Goal: Task Accomplishment & Management: Manage account settings

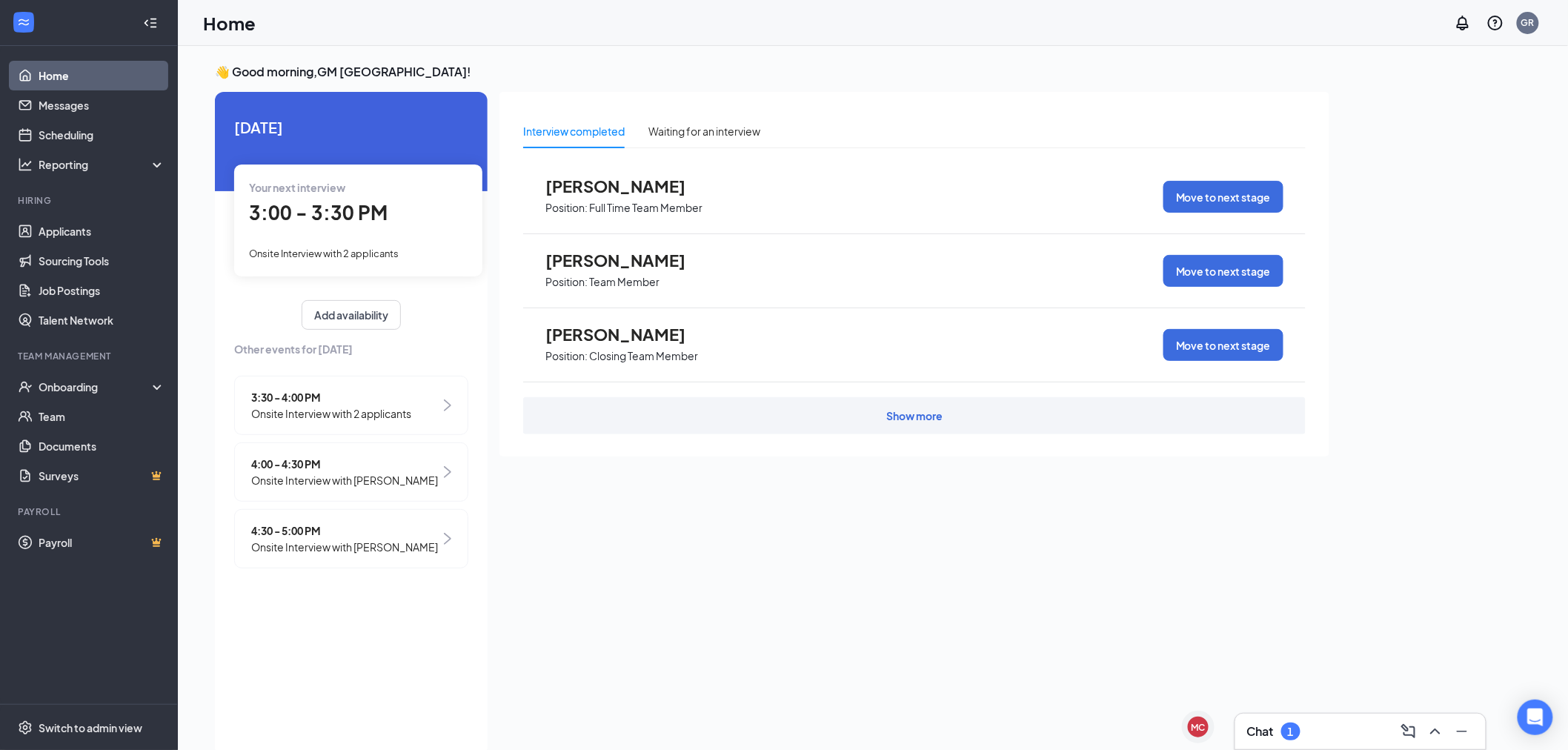
click at [356, 198] on div "3:00 - 3:30 PM" at bounding box center [358, 213] width 218 height 31
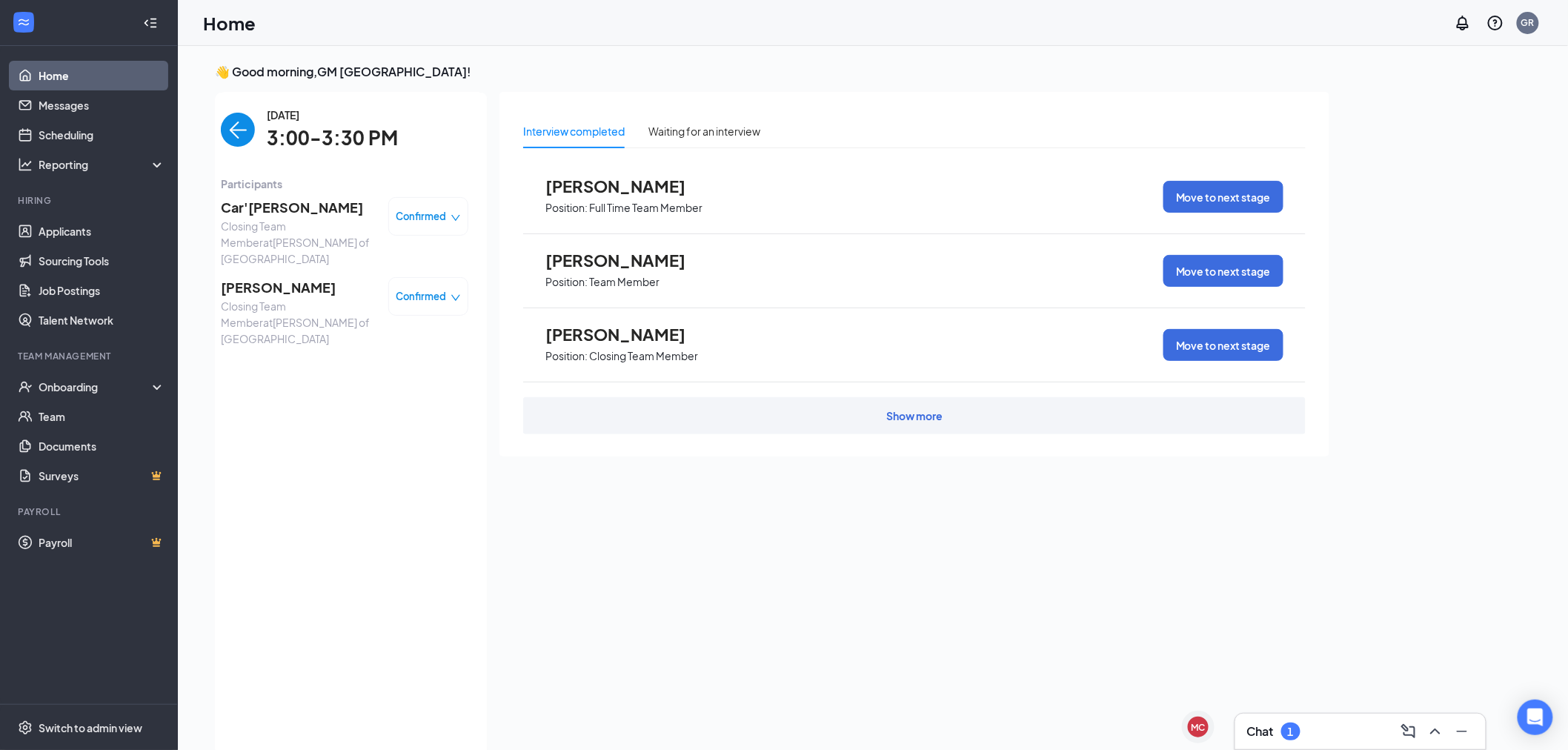
scroll to position [6, 0]
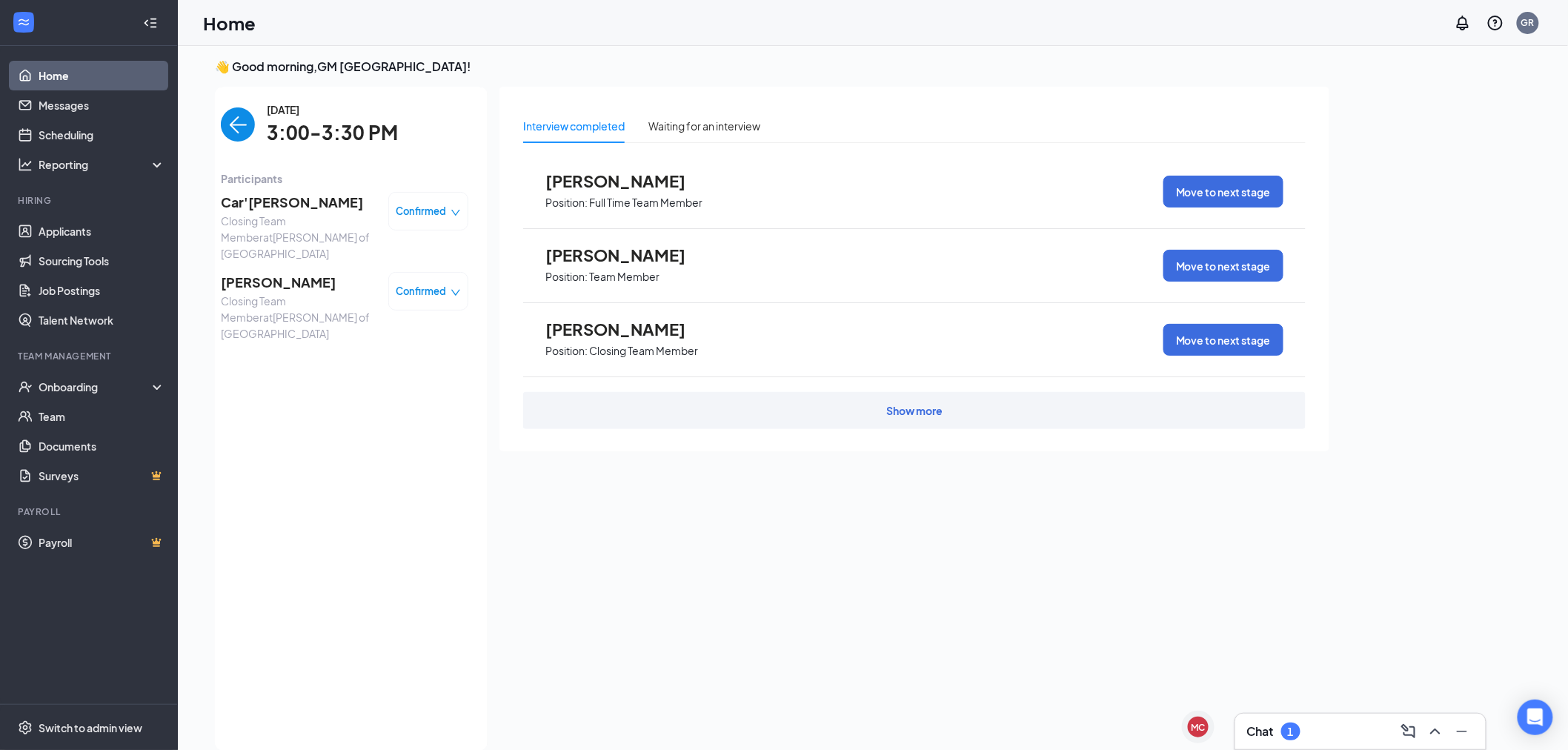
click at [284, 206] on span "Car'[PERSON_NAME]" at bounding box center [299, 203] width 156 height 20
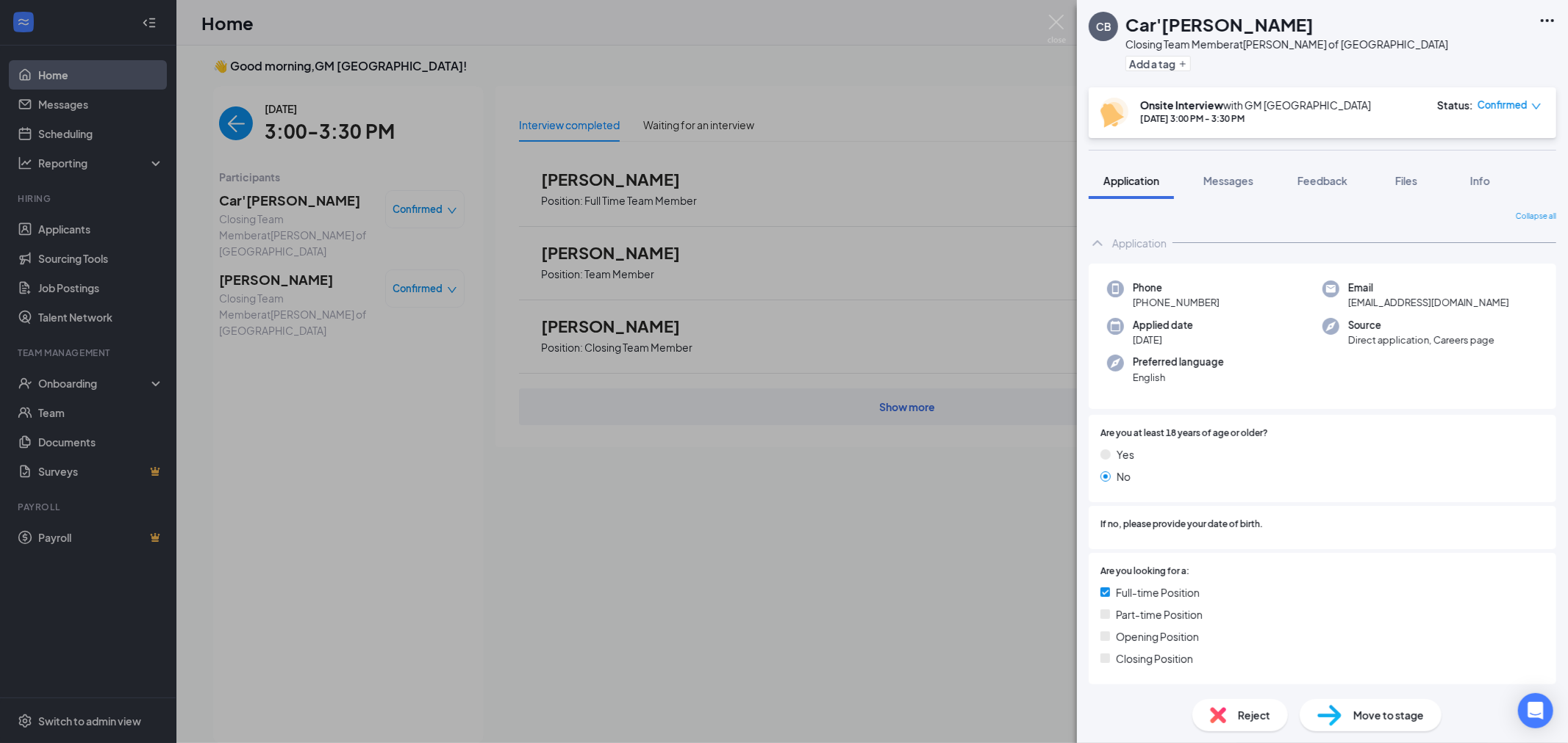
click at [261, 265] on div "CB Car'[PERSON_NAME] Closing Team Member at [PERSON_NAME] of [GEOGRAPHIC_DATA] …" at bounding box center [784, 371] width 1568 height 743
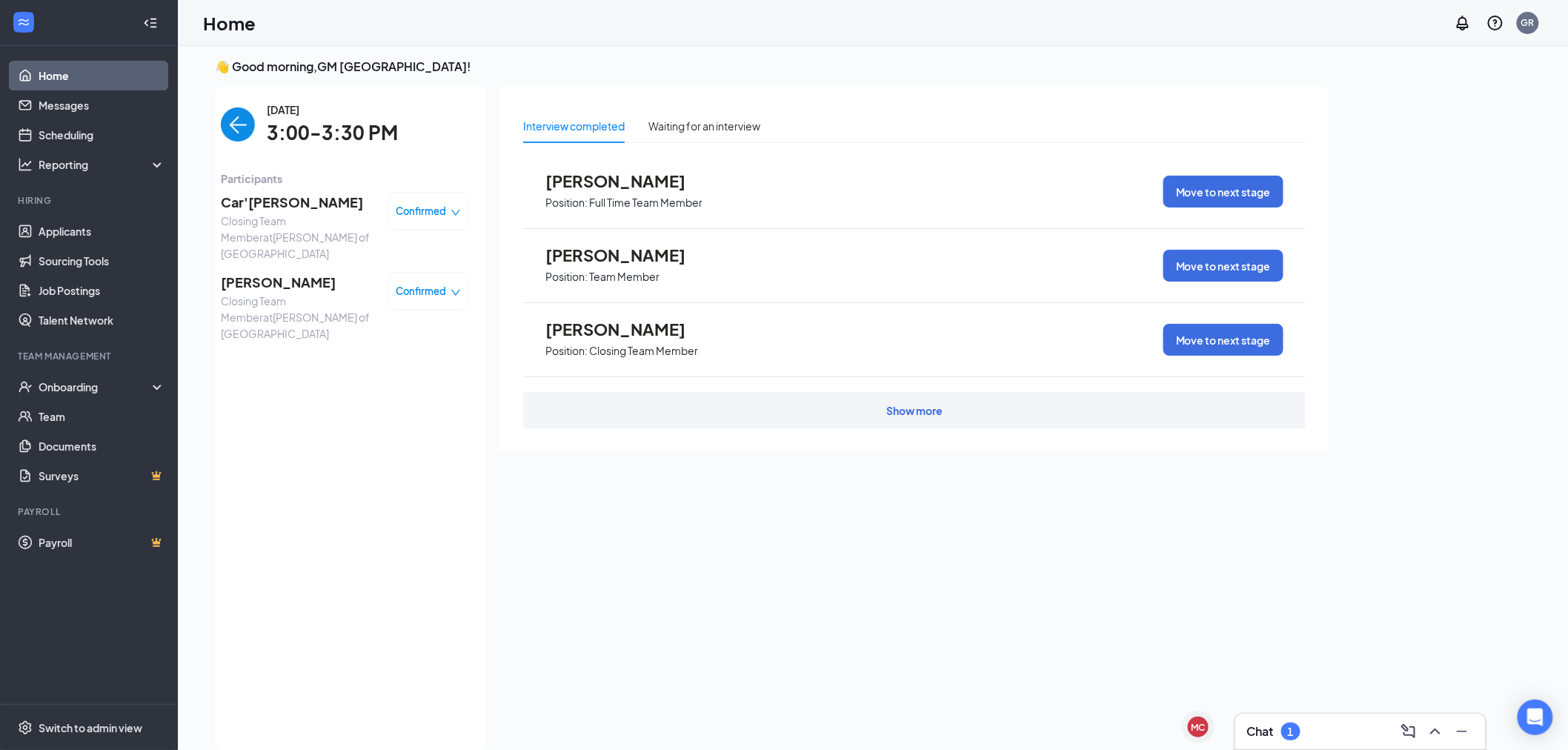
click at [264, 272] on span "[PERSON_NAME]" at bounding box center [299, 283] width 156 height 20
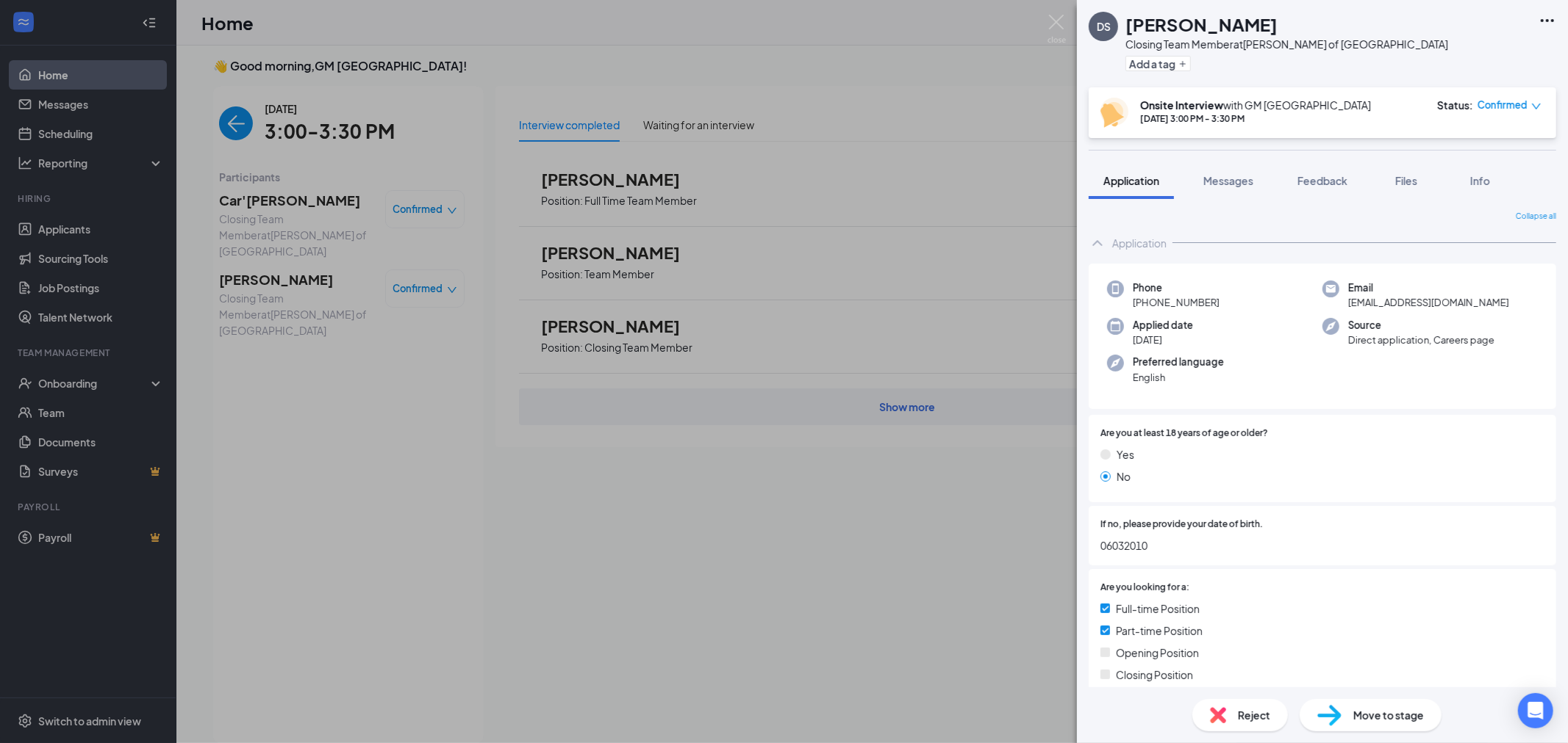
click at [254, 195] on div "DS [PERSON_NAME] Closing Team Member at [PERSON_NAME] of [GEOGRAPHIC_DATA] Add …" at bounding box center [784, 371] width 1568 height 743
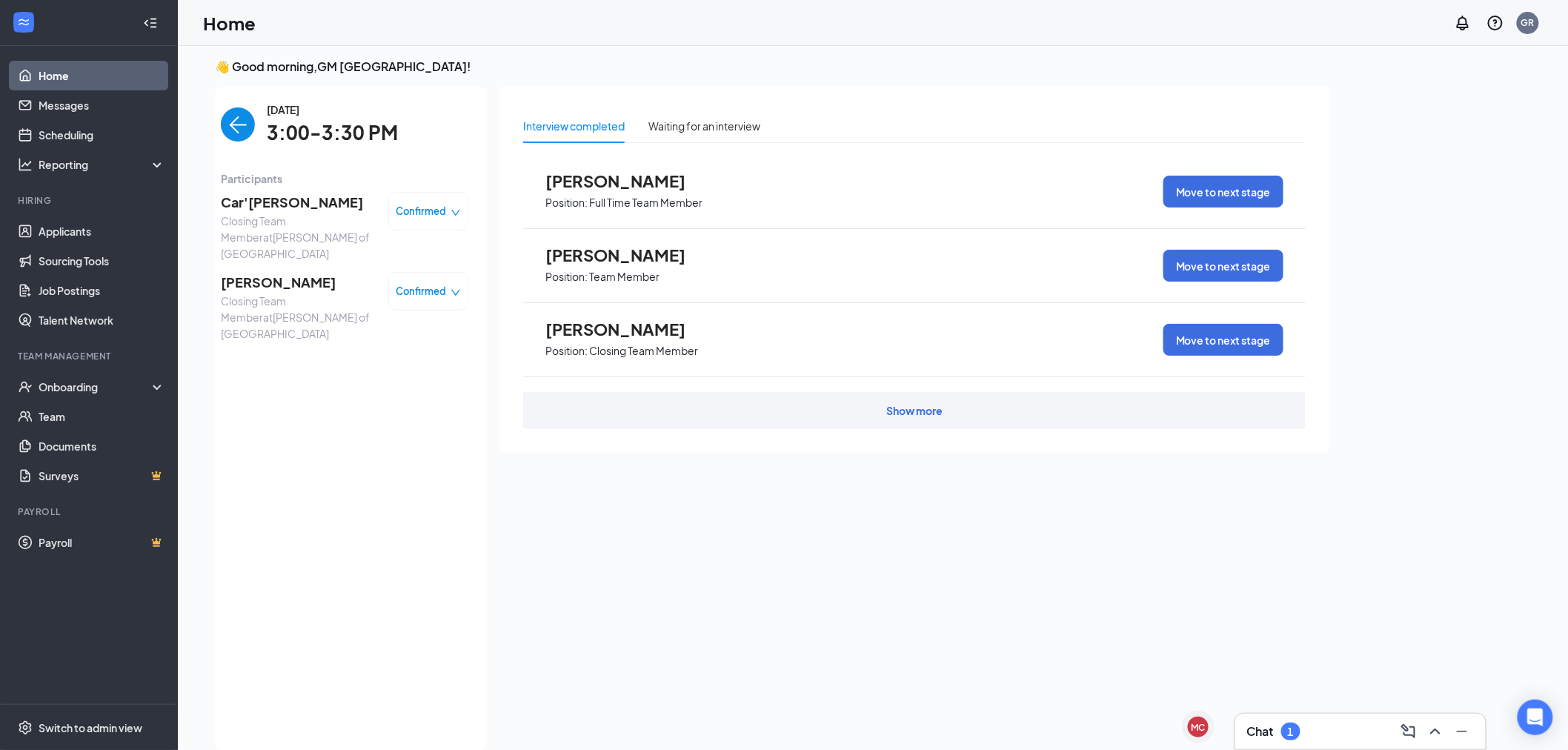
click at [256, 200] on span "Car'[PERSON_NAME]" at bounding box center [299, 203] width 156 height 20
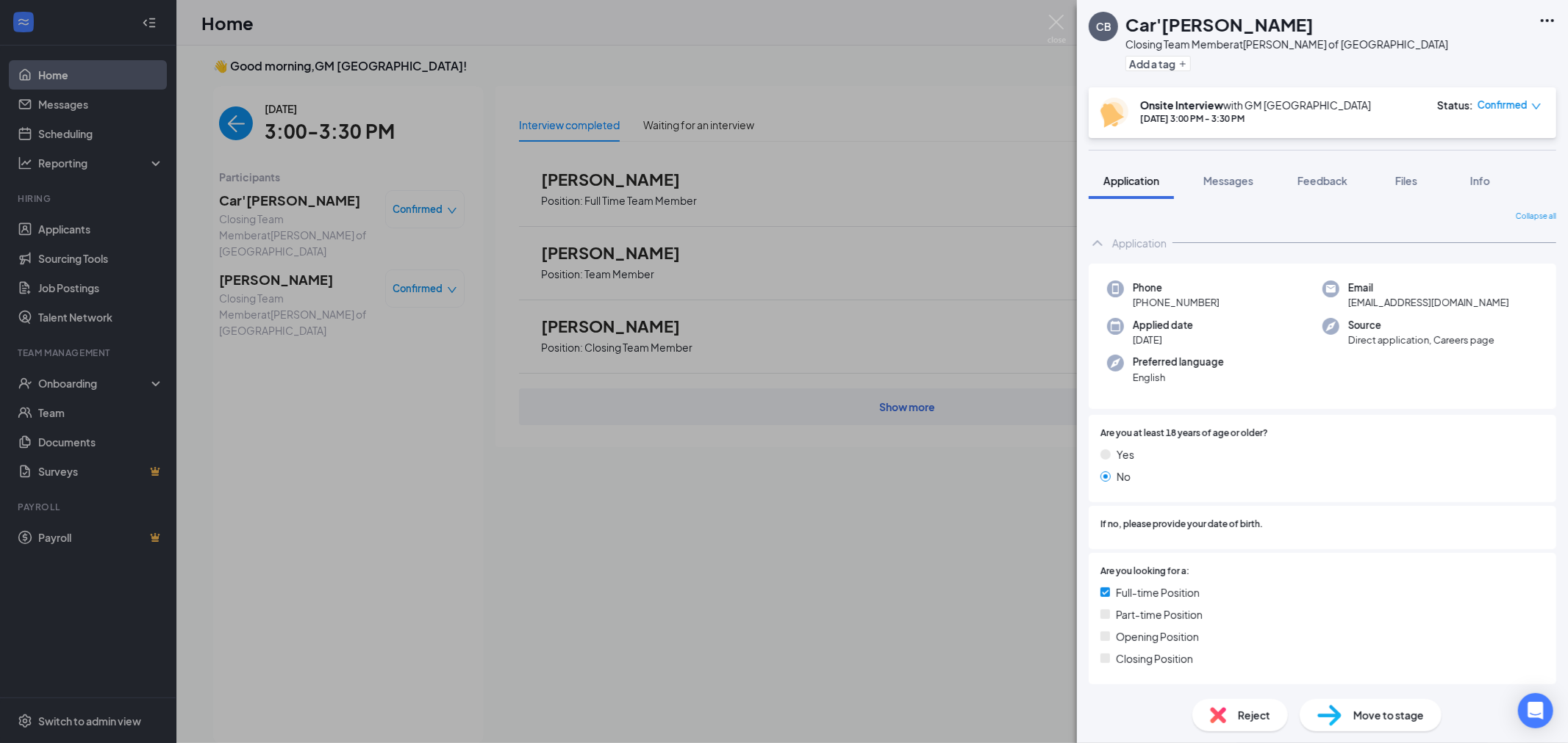
click at [1553, 22] on icon "Ellipses" at bounding box center [1547, 20] width 18 height 17
click at [1457, 54] on link "View full application" at bounding box center [1434, 46] width 95 height 17
drag, startPoint x: 682, startPoint y: 38, endPoint x: 545, endPoint y: 92, distance: 147.3
click at [682, 38] on div "CB Car'[PERSON_NAME] Closing Team Member at [PERSON_NAME] of [GEOGRAPHIC_DATA] …" at bounding box center [784, 371] width 1568 height 743
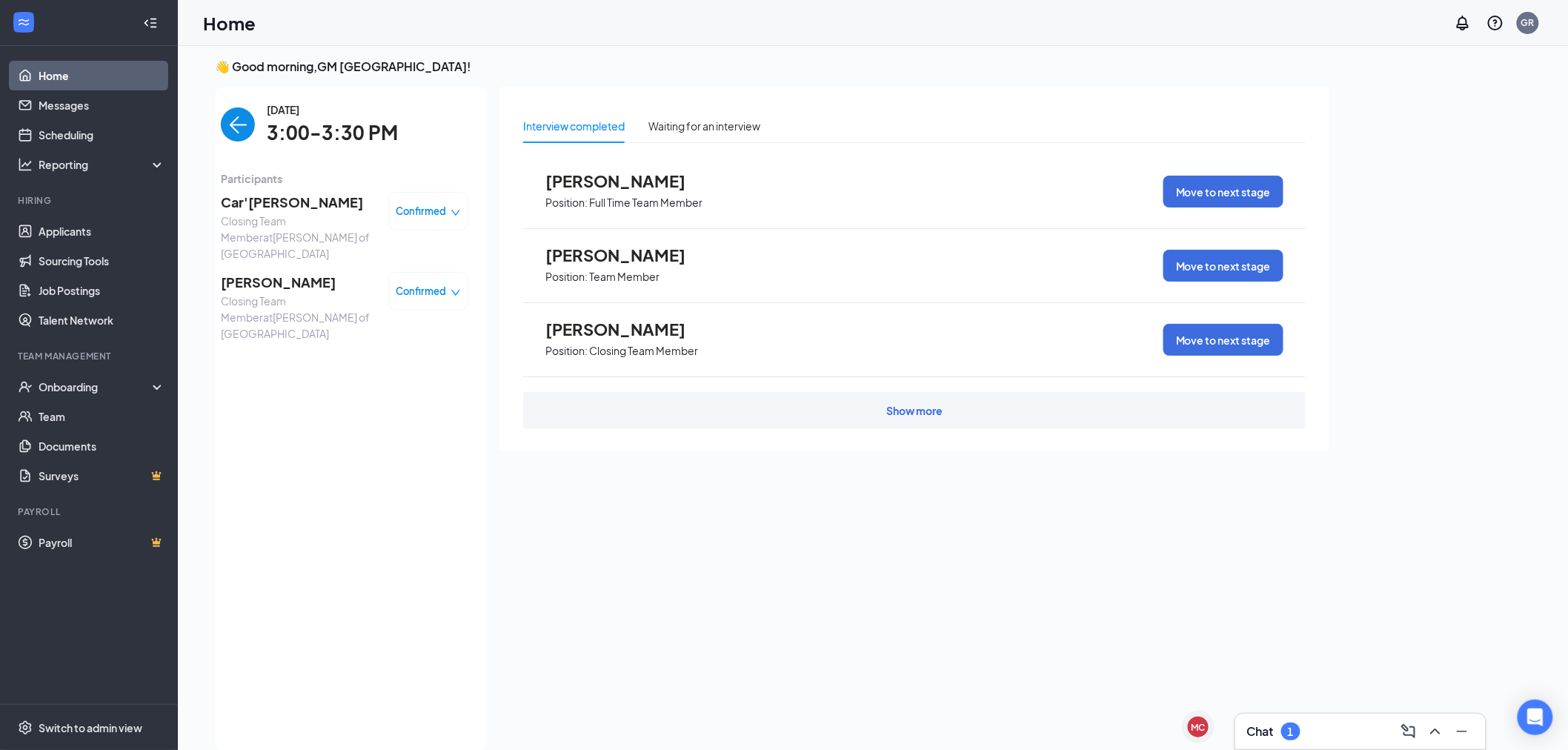
click at [295, 272] on span "[PERSON_NAME]" at bounding box center [299, 283] width 156 height 20
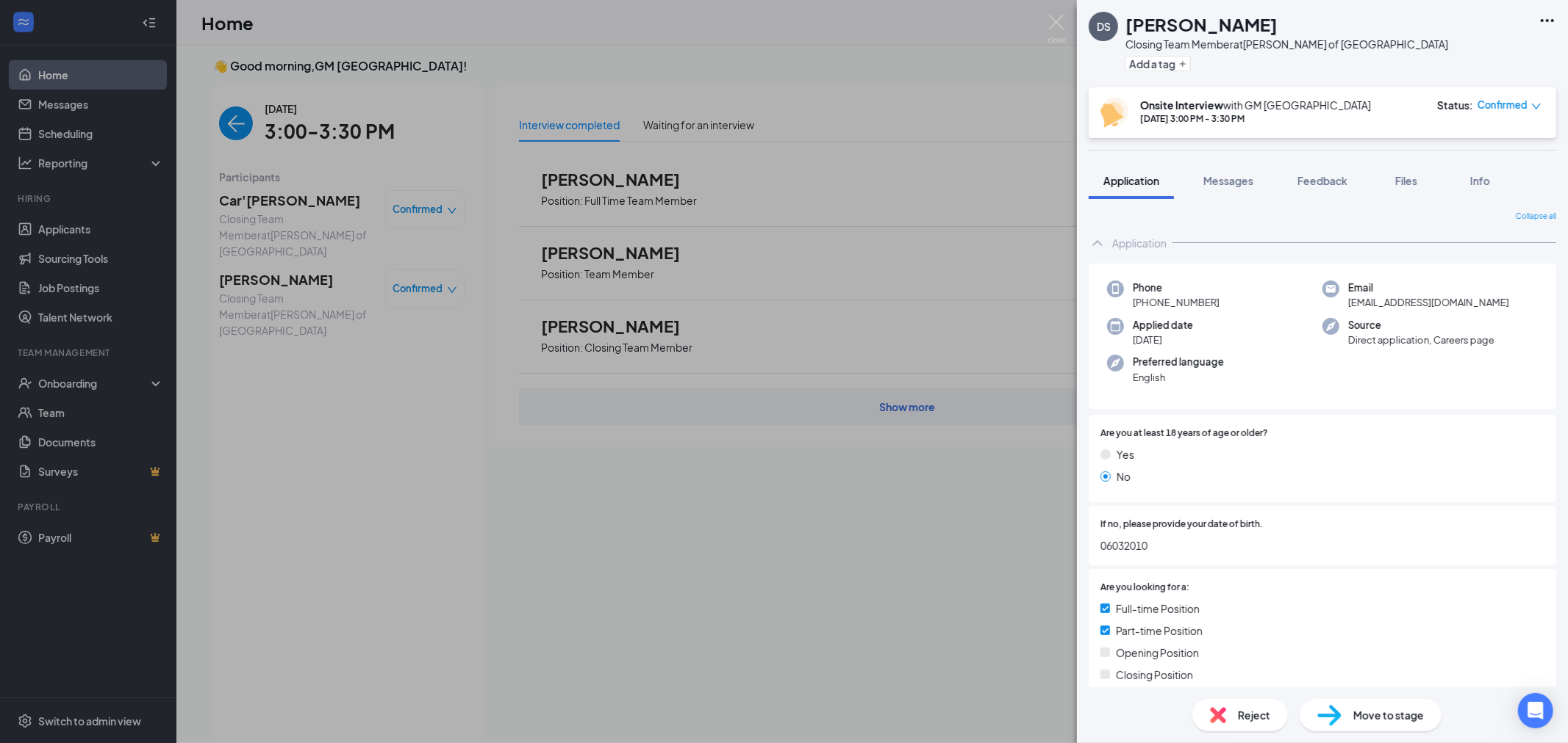
click at [1550, 18] on icon "Ellipses" at bounding box center [1547, 20] width 18 height 17
click at [1482, 47] on link "View full application" at bounding box center [1434, 46] width 95 height 17
click at [1054, 20] on img at bounding box center [1057, 29] width 18 height 29
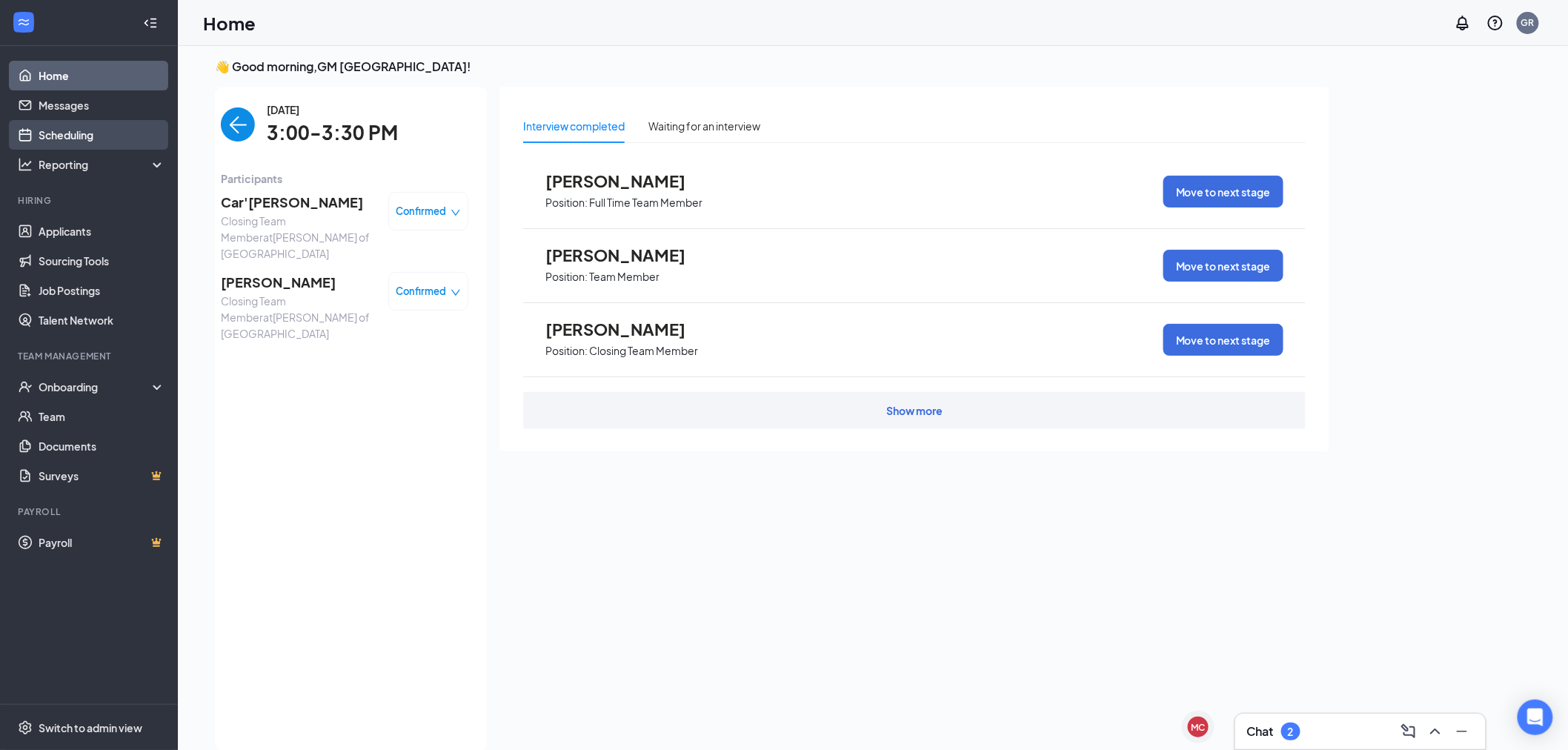
click at [85, 145] on link "Scheduling" at bounding box center [101, 135] width 126 height 30
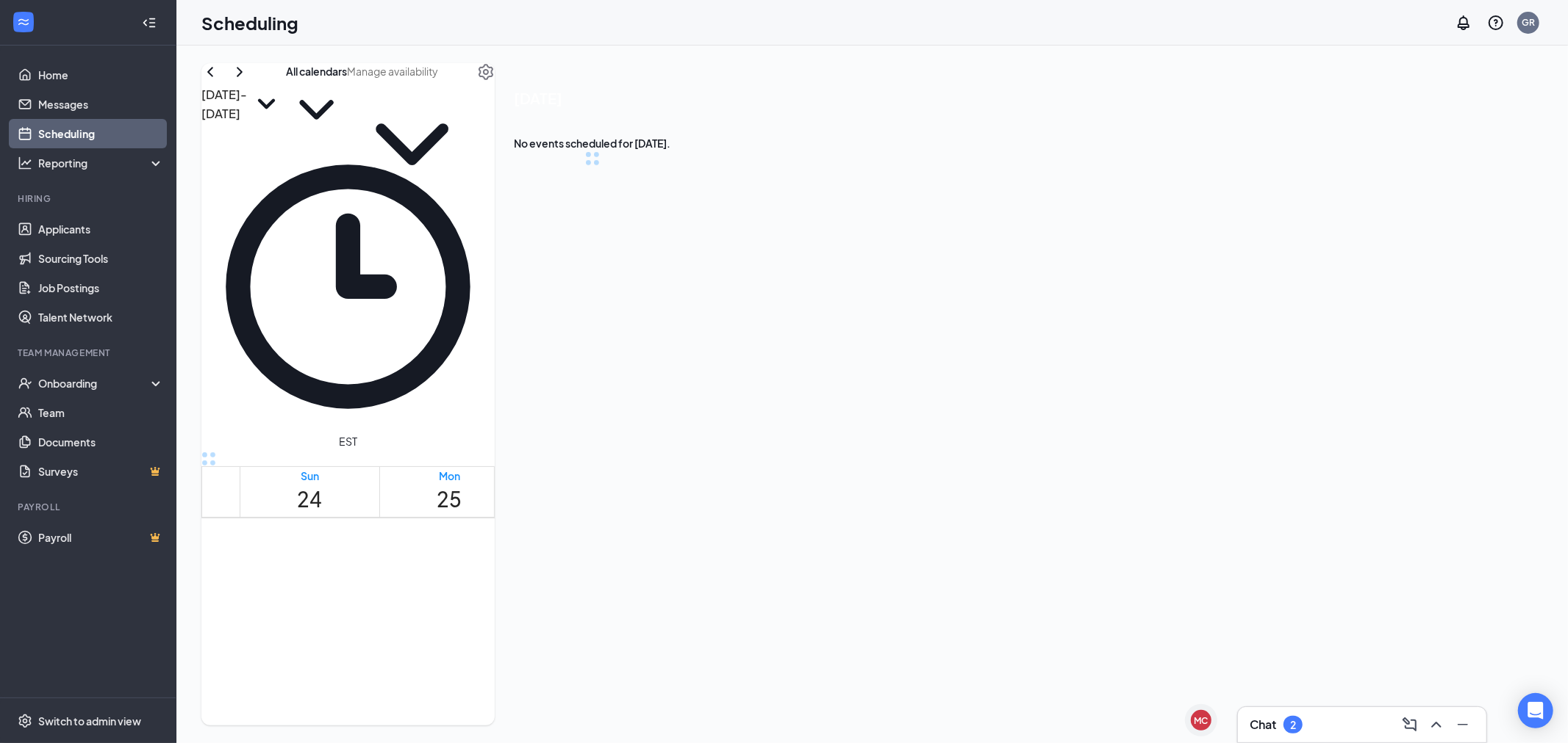
scroll to position [722, 0]
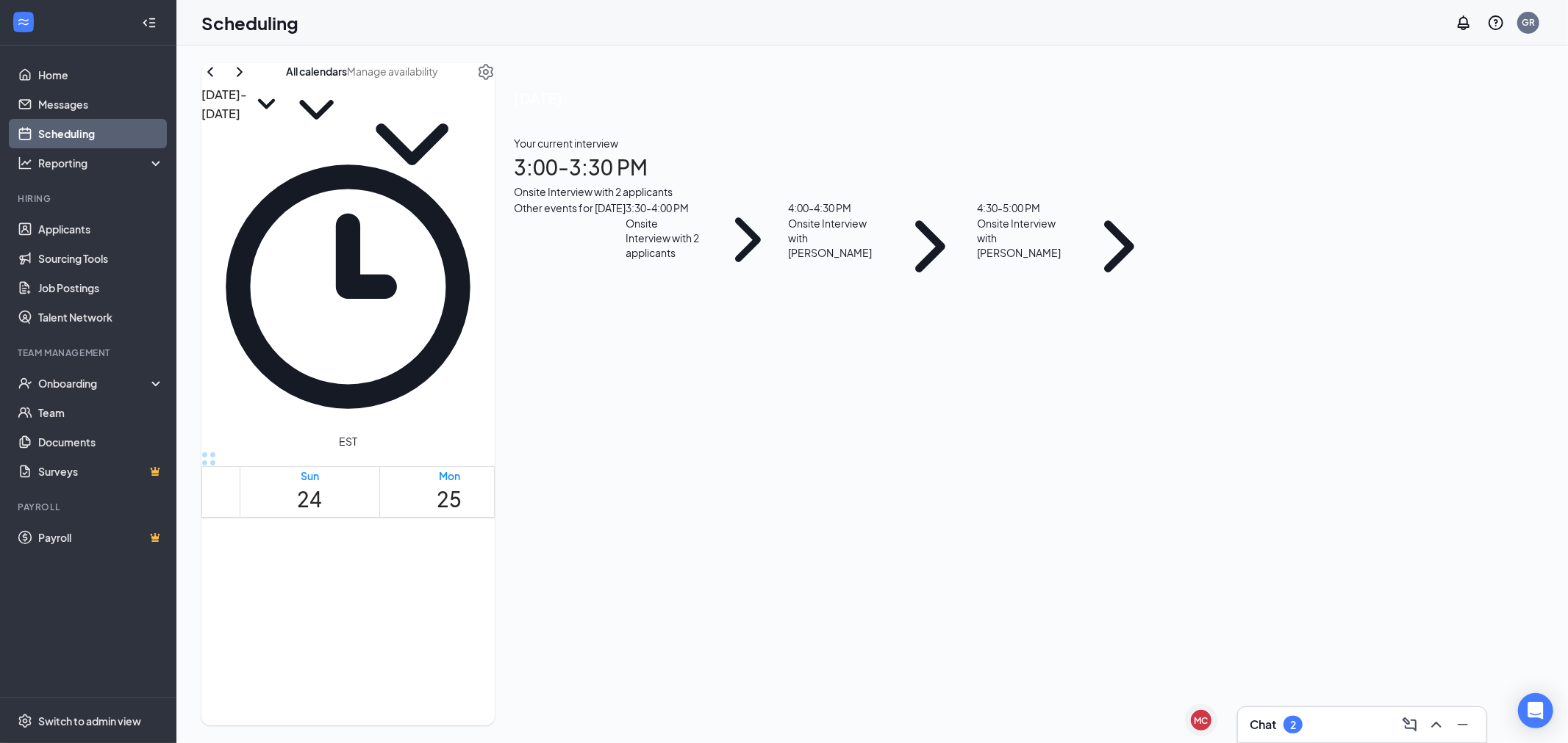
click at [1165, 183] on h1 "3:00 - 3:30 PM" at bounding box center [840, 167] width 652 height 32
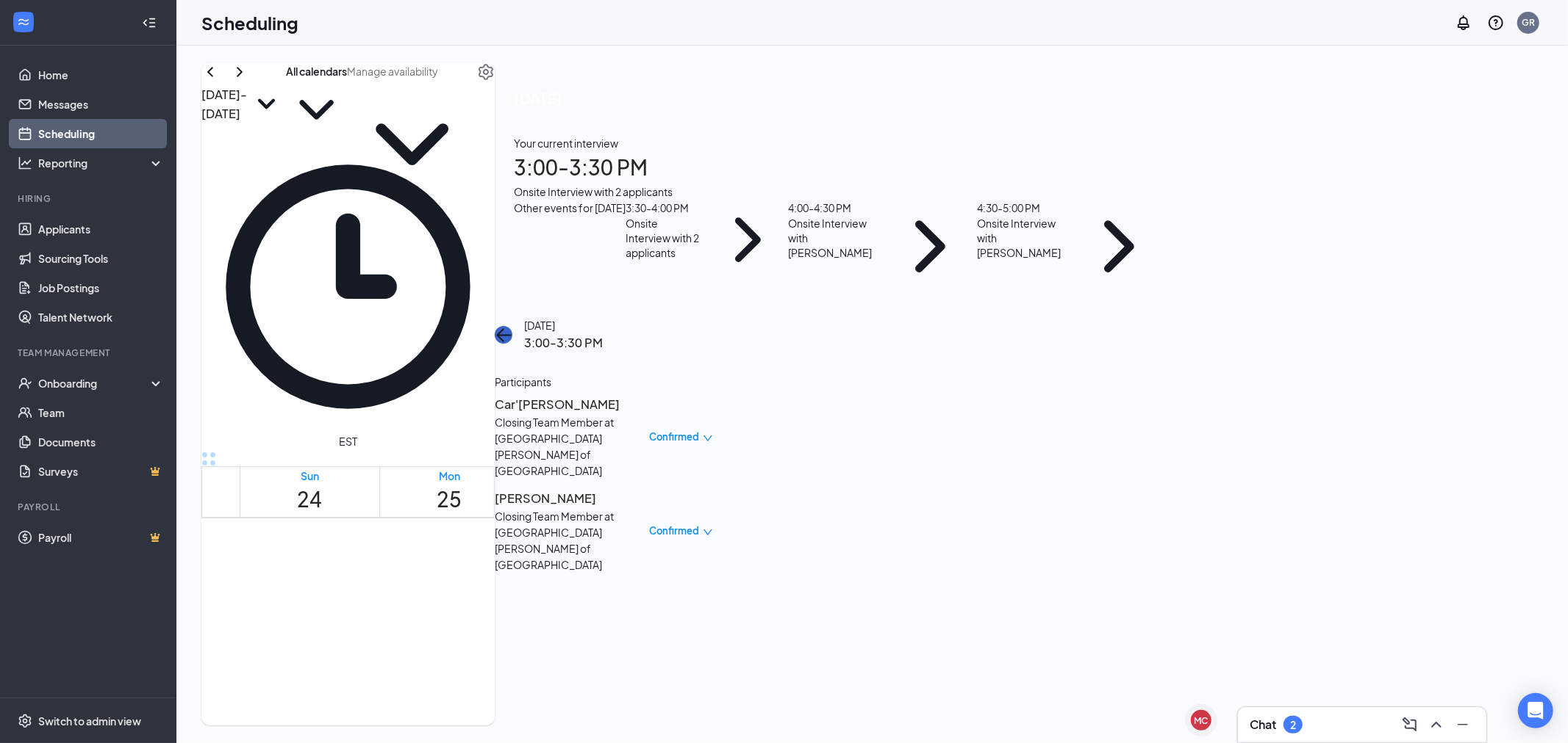
click at [512, 326] on button "back-button" at bounding box center [503, 334] width 18 height 17
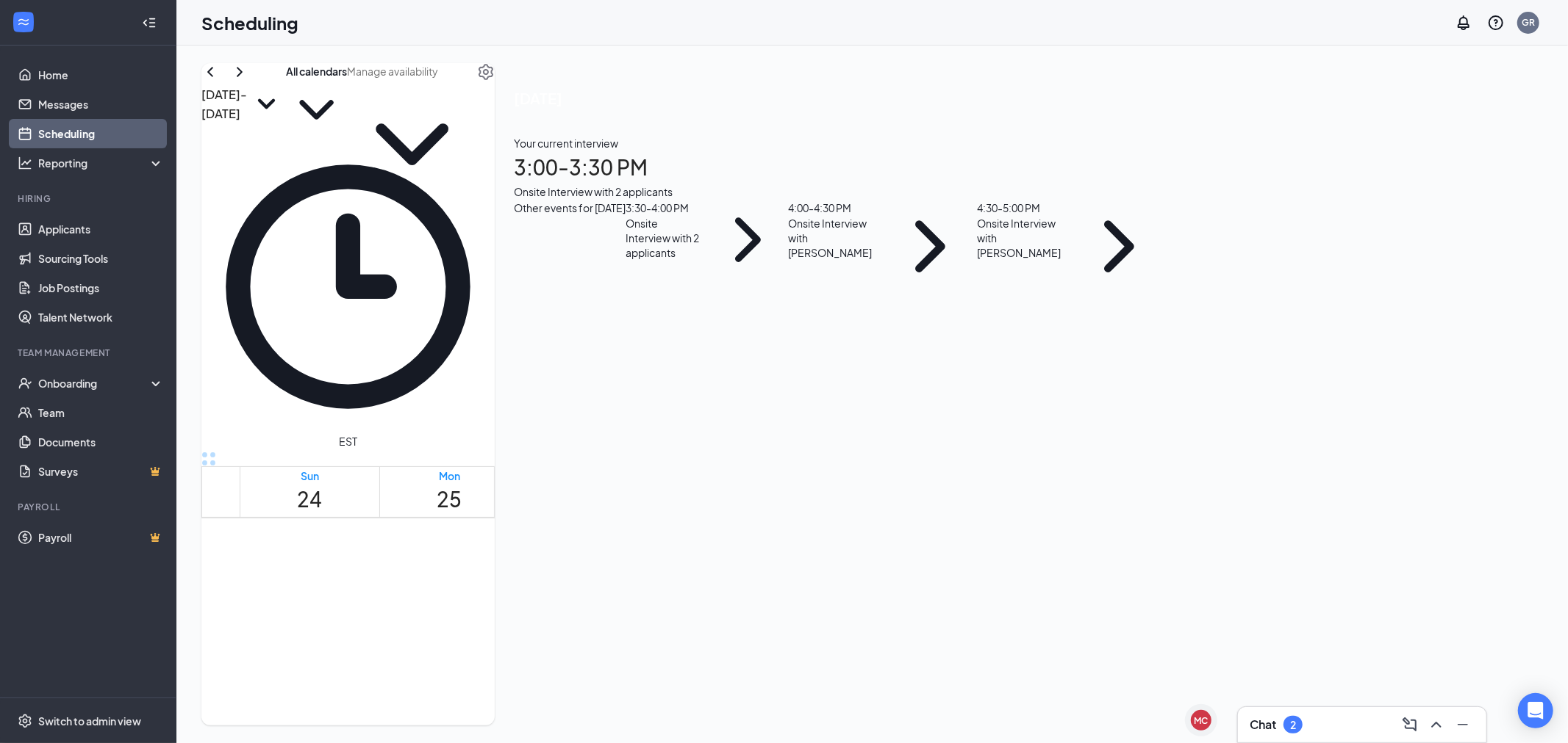
click at [1165, 99] on span "[DATE]" at bounding box center [840, 98] width 652 height 23
click at [486, 552] on span "3:00-3:30 PM" at bounding box center [484, 574] width 25 height 42
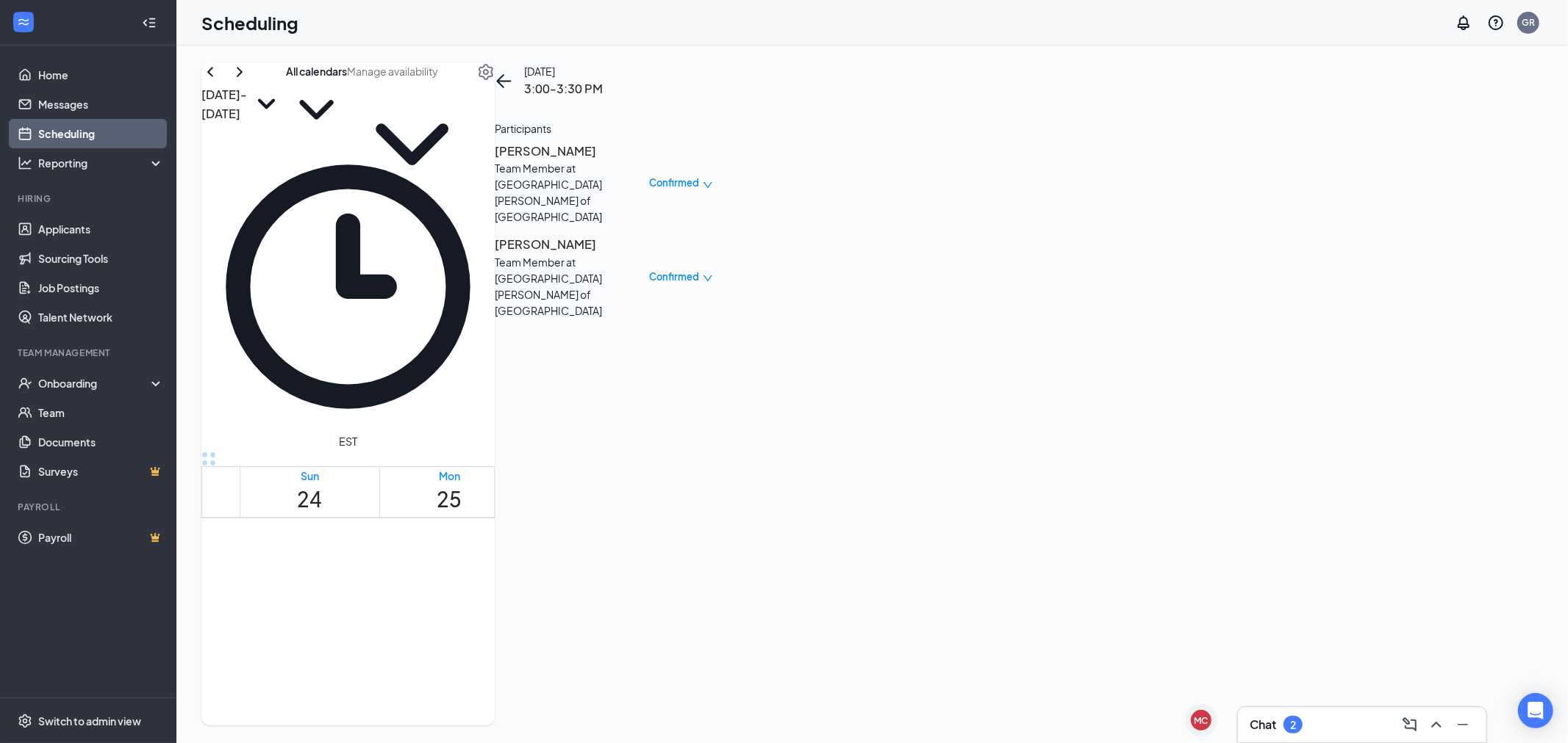
click at [497, 596] on div "1" at bounding box center [509, 602] width 25 height 14
click at [497, 552] on span "3:30-4:00 PM" at bounding box center [509, 574] width 25 height 42
click at [493, 596] on div "2" at bounding box center [484, 602] width 25 height 14
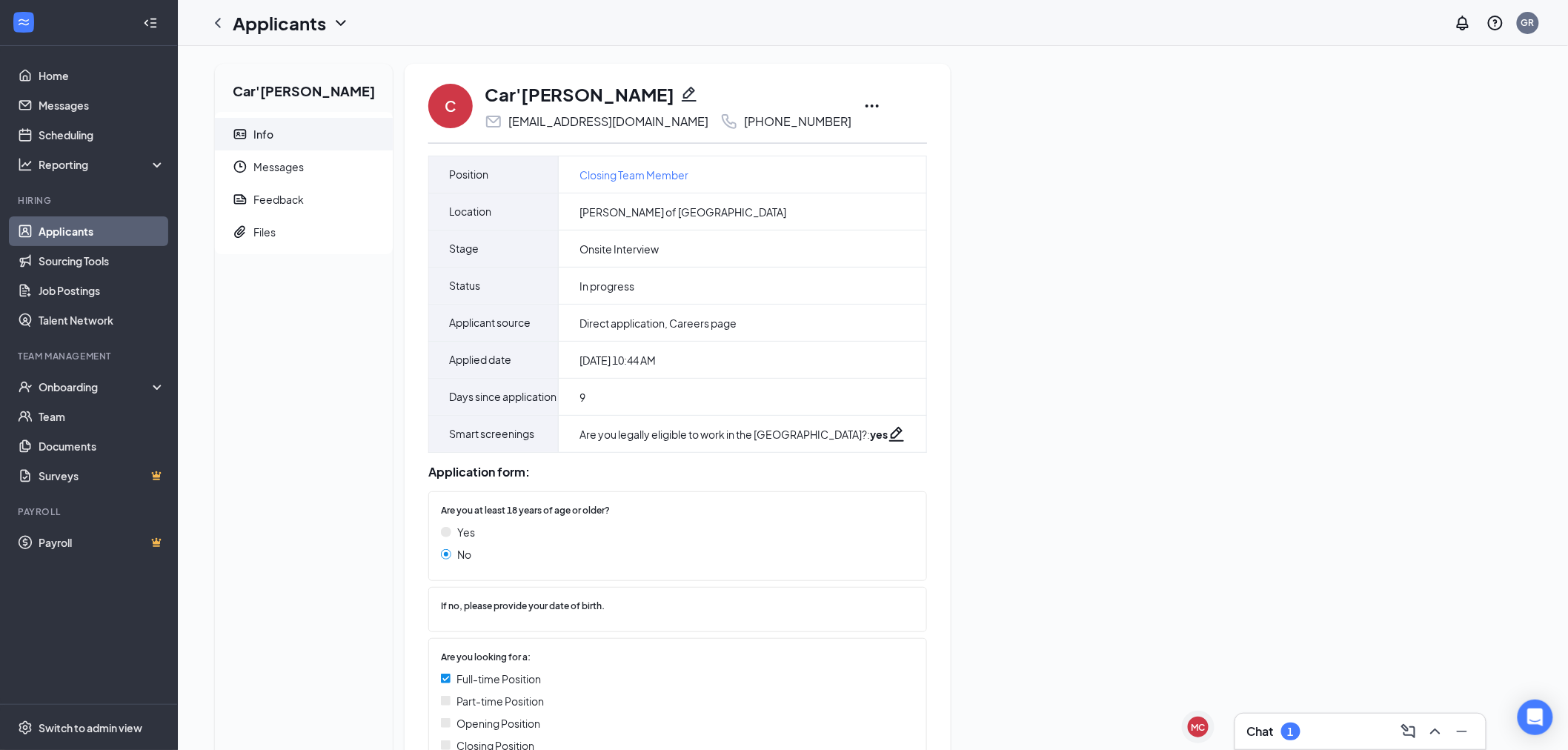
click at [863, 101] on icon "Ellipses" at bounding box center [871, 106] width 18 height 18
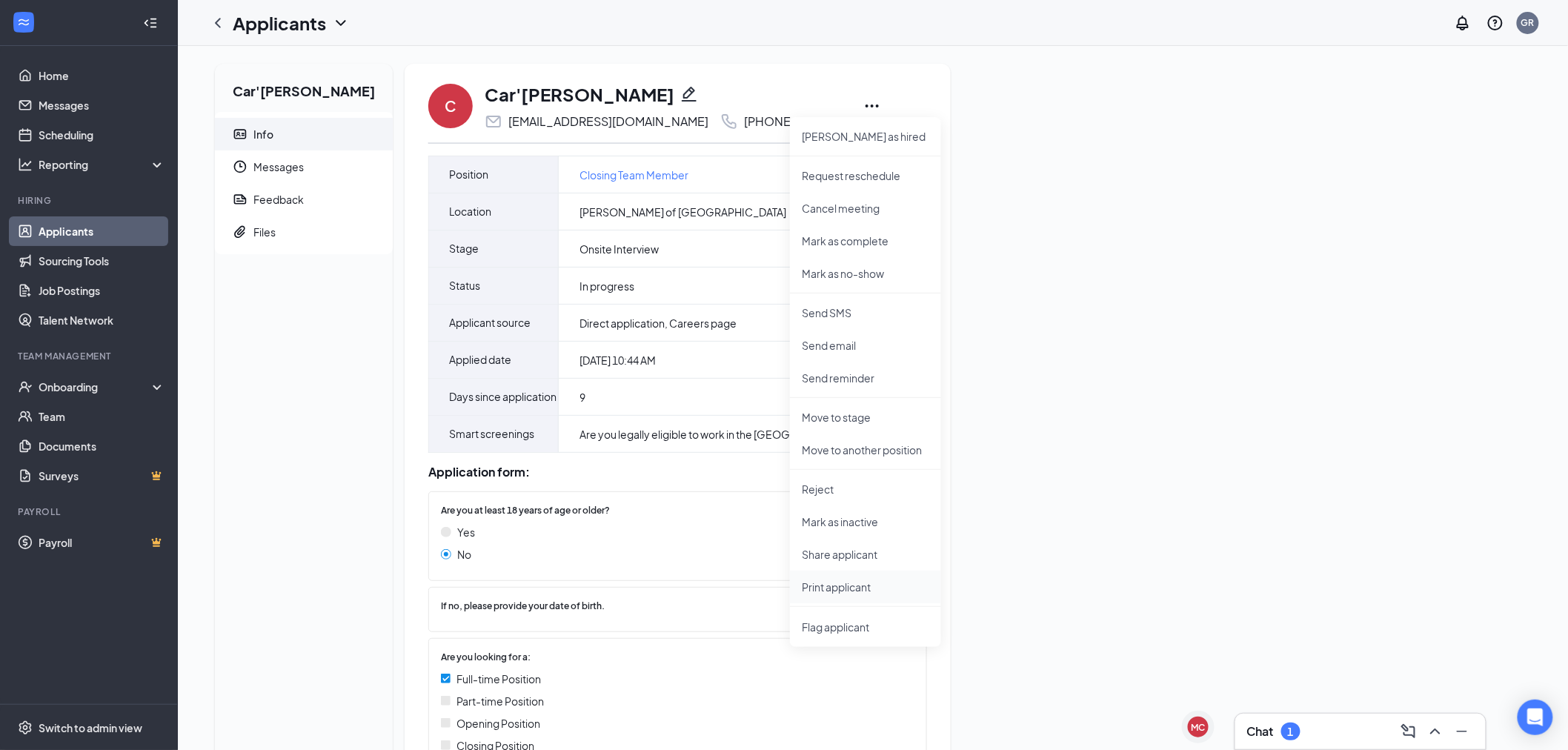
click at [851, 591] on p "Print applicant" at bounding box center [865, 587] width 127 height 15
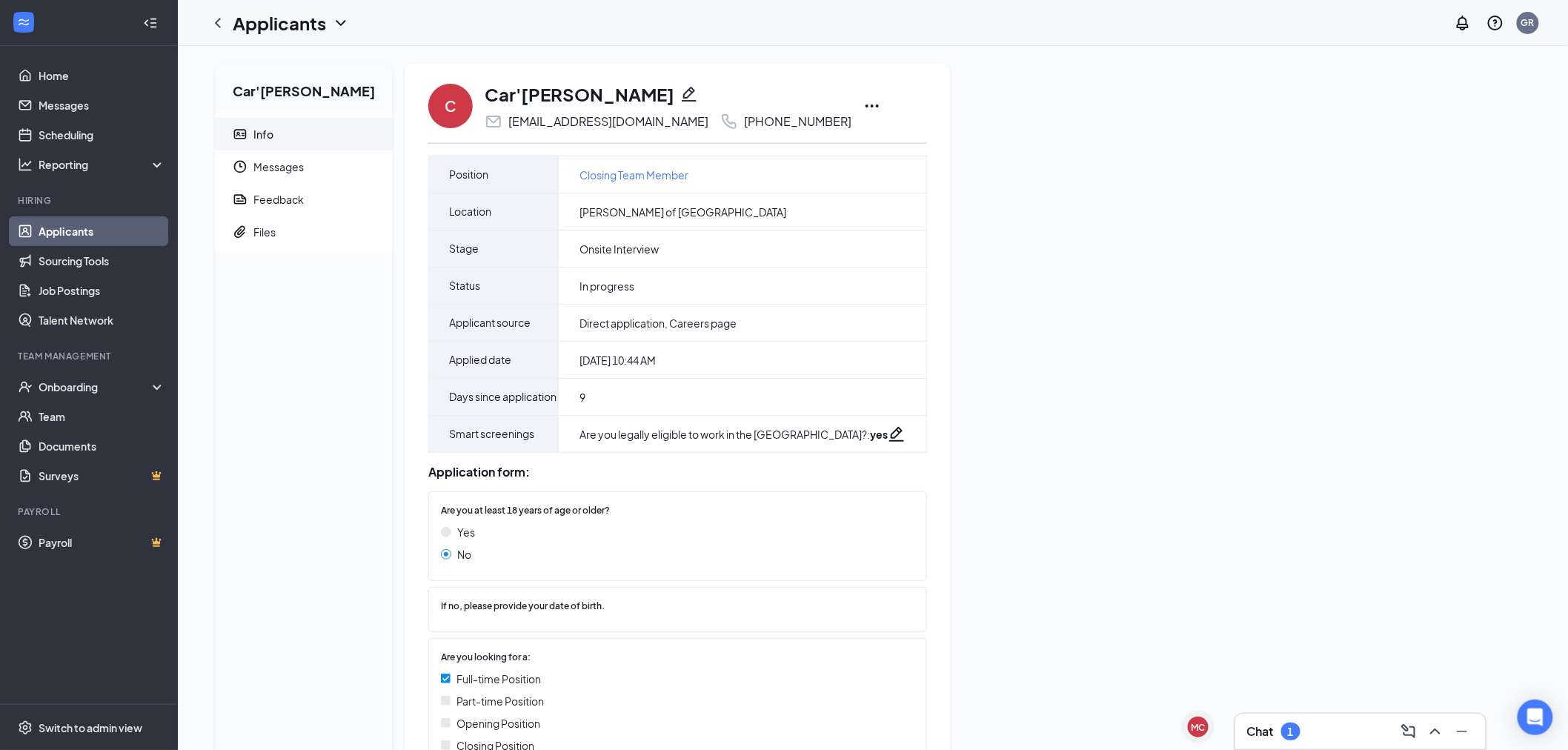
click at [808, 100] on div "C Car'Reion Baker carrei5835@gmail.com +1 (616) 430-8302 Mark as hired Request …" at bounding box center [677, 106] width 499 height 49
click at [863, 101] on icon "Ellipses" at bounding box center [871, 106] width 18 height 18
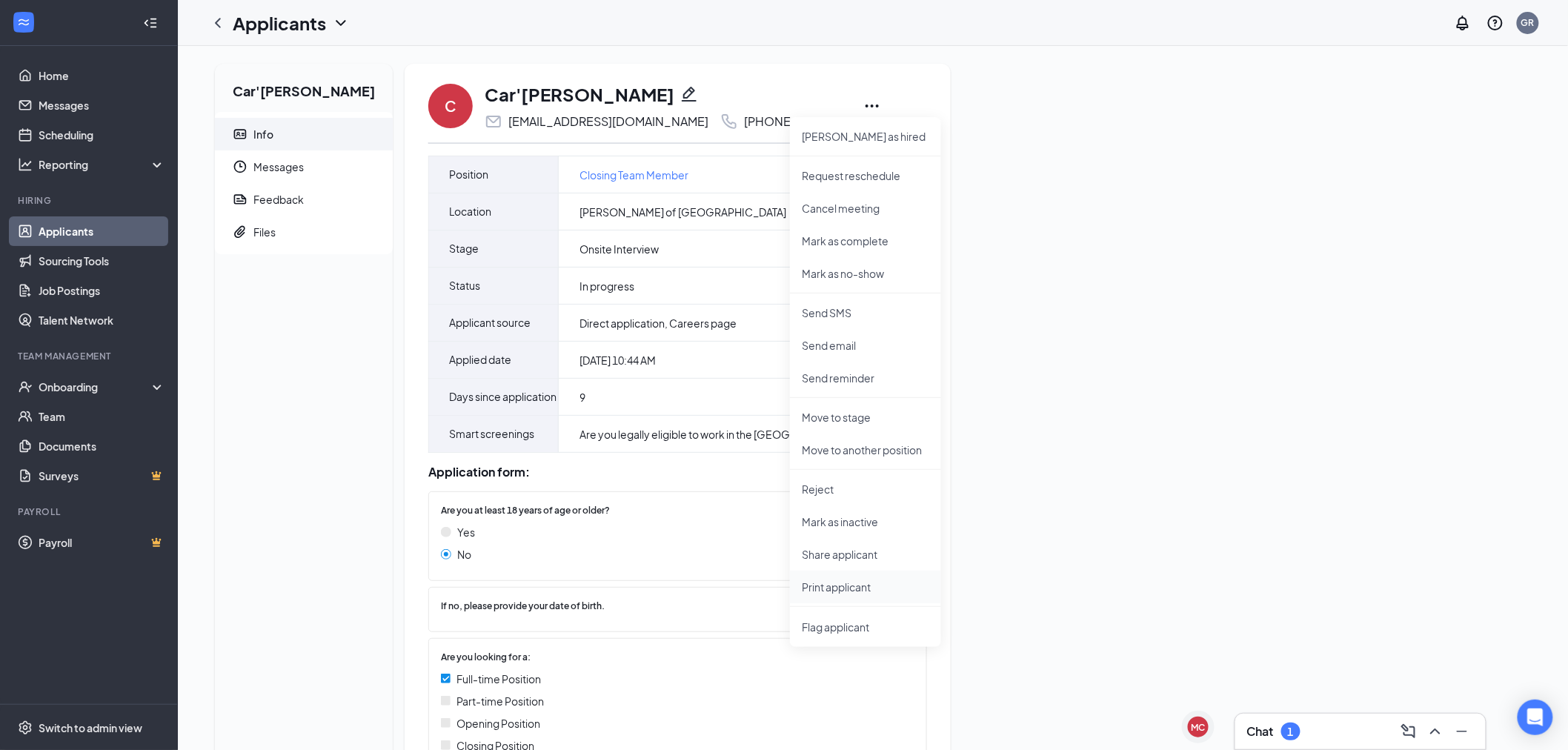
click at [867, 587] on p "Print applicant" at bounding box center [865, 587] width 127 height 15
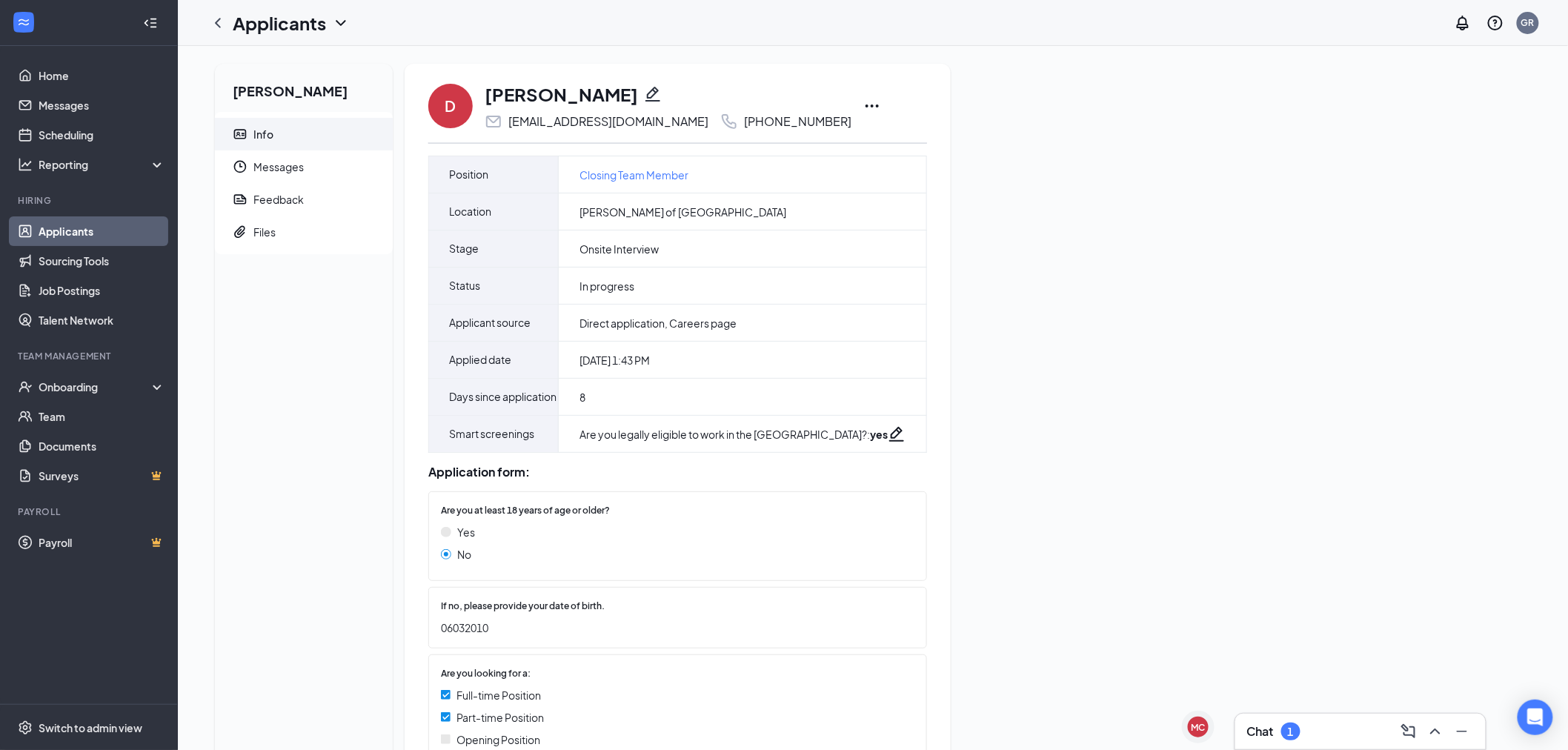
click at [863, 104] on icon "Ellipses" at bounding box center [871, 106] width 18 height 18
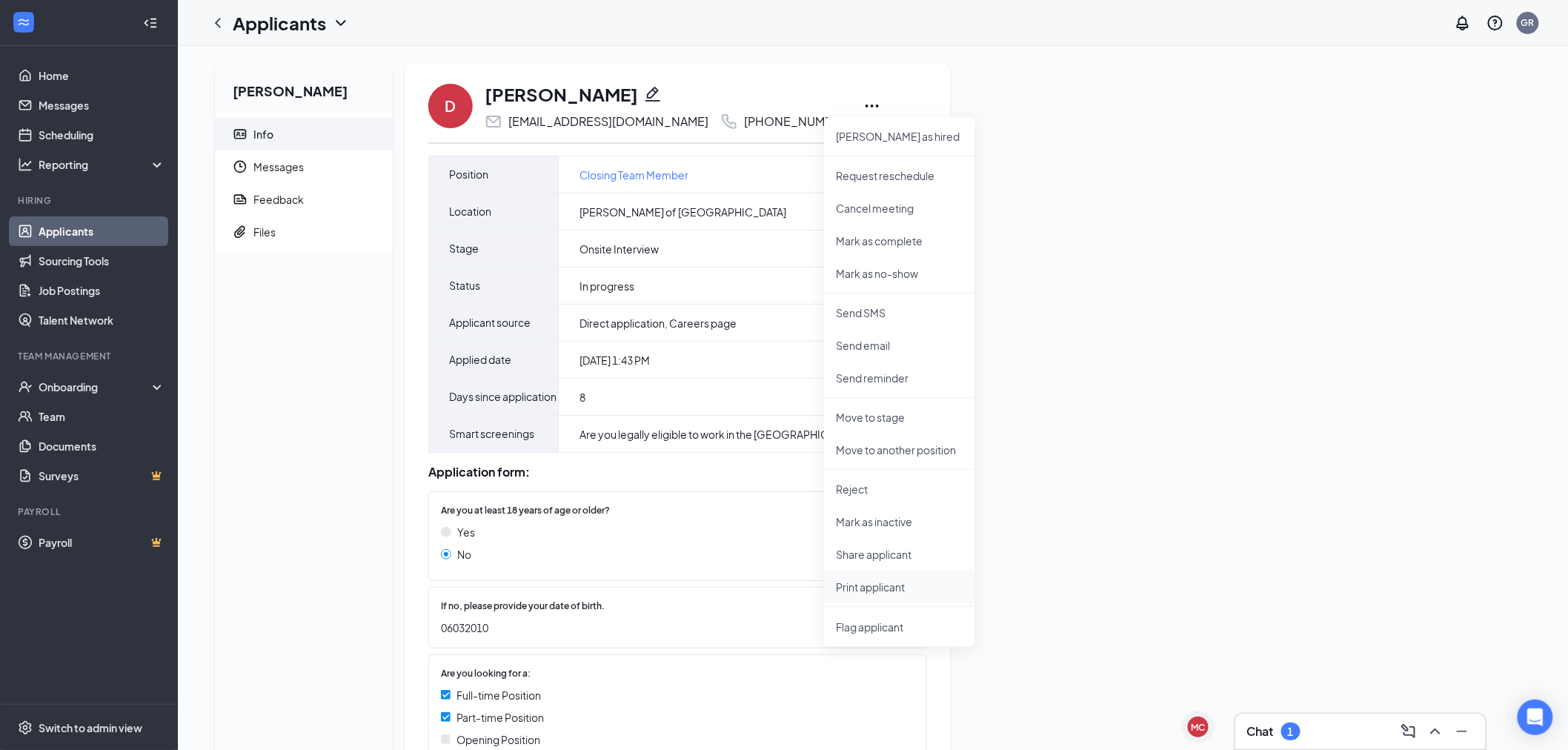
click at [909, 584] on p "Print applicant" at bounding box center [899, 587] width 127 height 15
